Goal: Navigation & Orientation: Find specific page/section

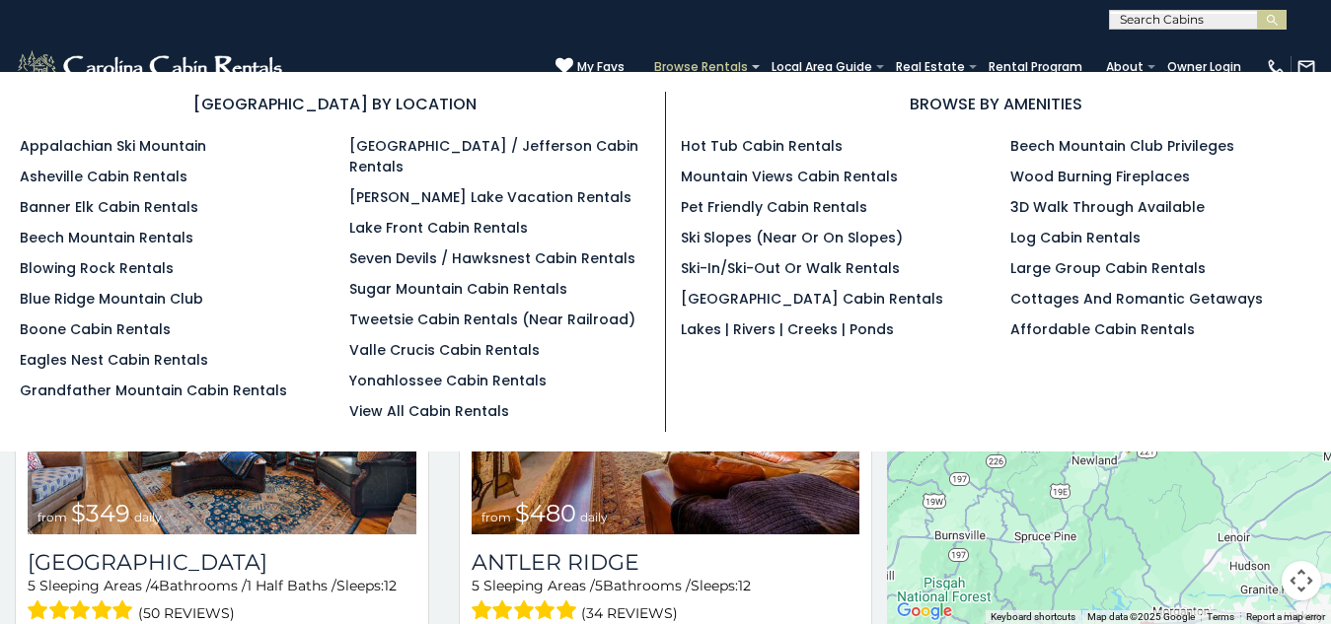
scroll to position [323, 0]
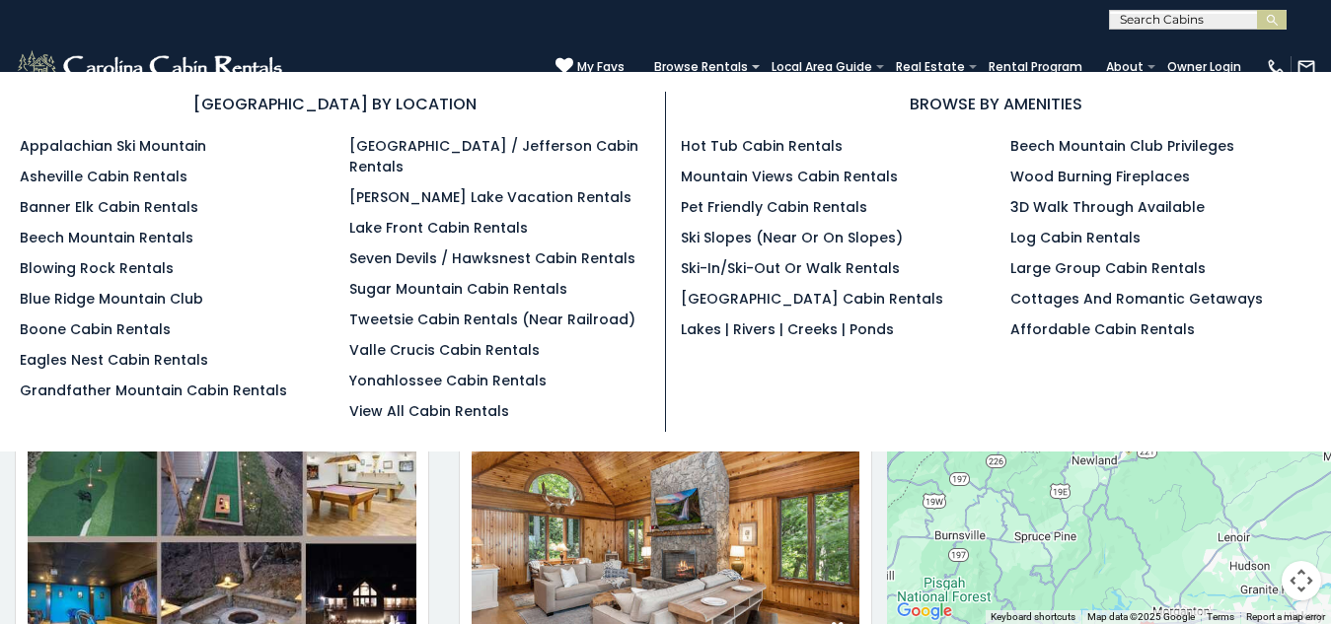
click at [129, 224] on ul "Appalachian Ski Mountain Asheville Cabin Rentals Banner Elk Cabin Rentals Beech…" at bounding box center [170, 268] width 300 height 265
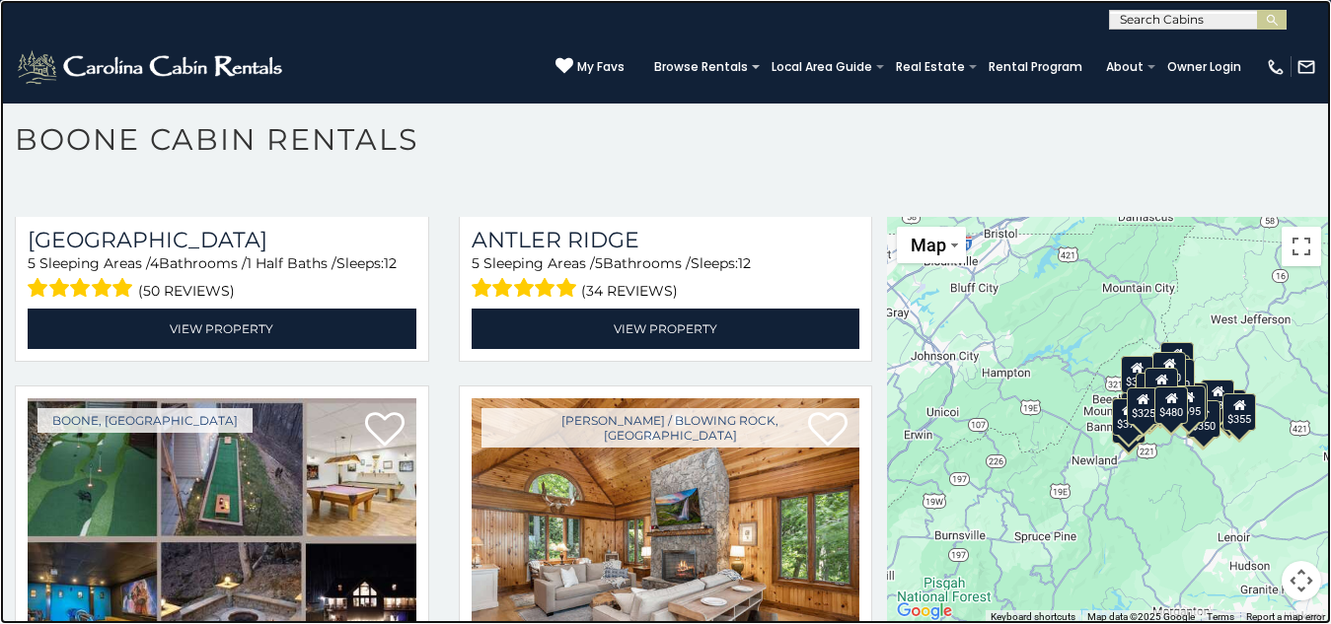
click at [141, 466] on link at bounding box center [665, 312] width 1331 height 624
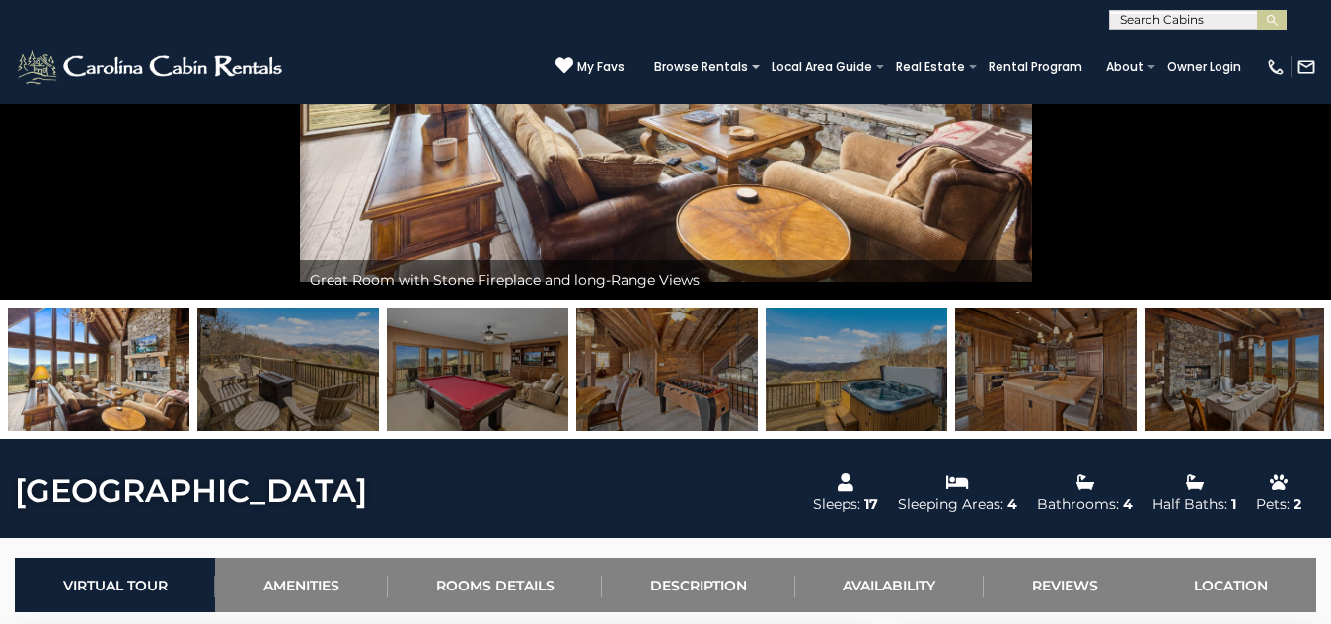
scroll to position [371, 0]
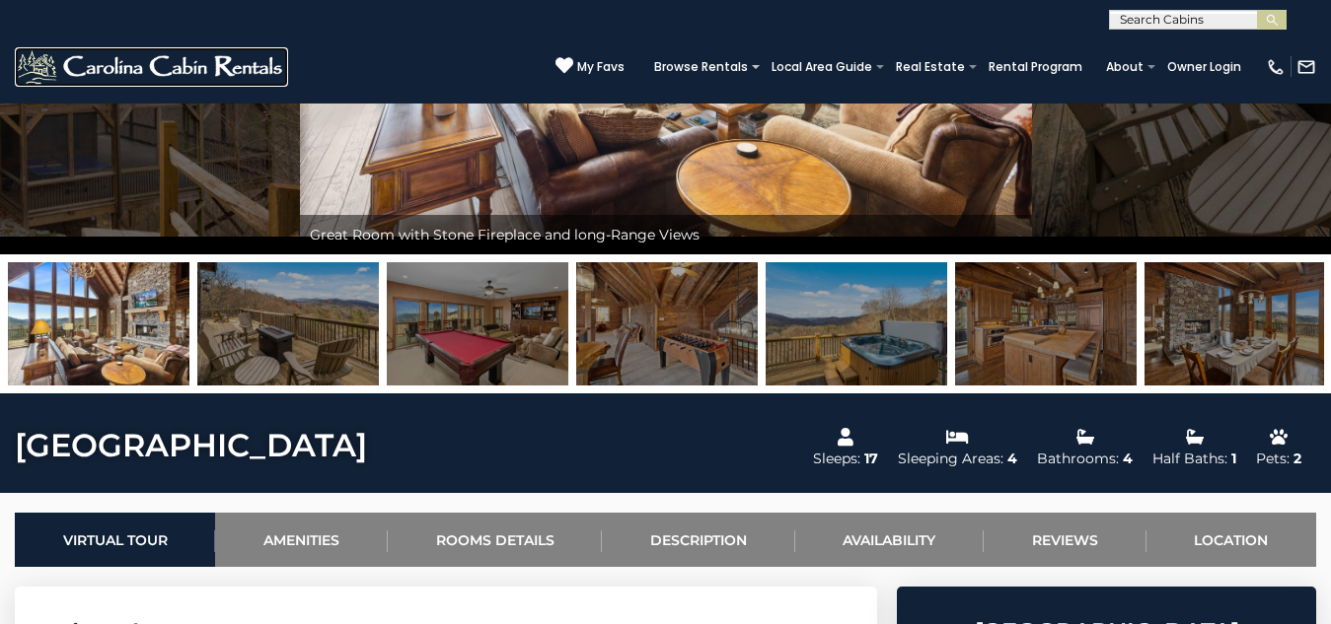
click at [21, 47] on img at bounding box center [151, 66] width 273 height 39
